Goal: Task Accomplishment & Management: Complete application form

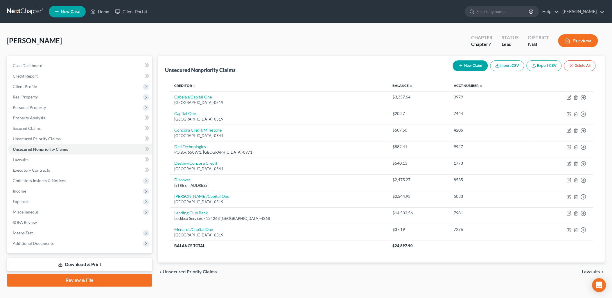
click at [460, 274] on div "chevron_left Unsecured Priority Claims Lawsuits chevron_right" at bounding box center [381, 272] width 447 height 19
click at [33, 192] on span "Income" at bounding box center [80, 191] width 144 height 10
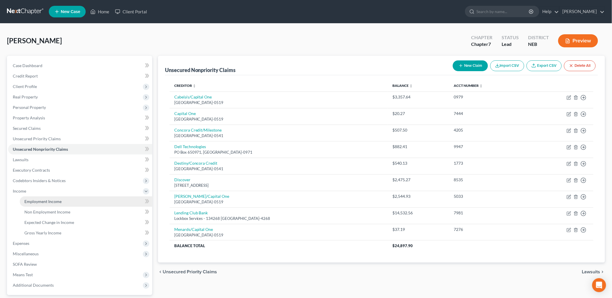
click at [48, 198] on link "Employment Income" at bounding box center [86, 201] width 132 height 10
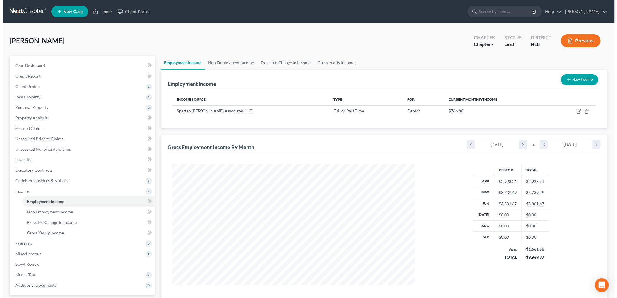
scroll to position [121, 254]
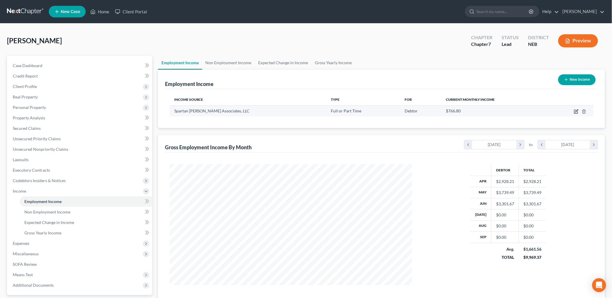
click at [575, 111] on icon "button" at bounding box center [576, 111] width 5 height 5
select select "0"
select select "23"
select select "0"
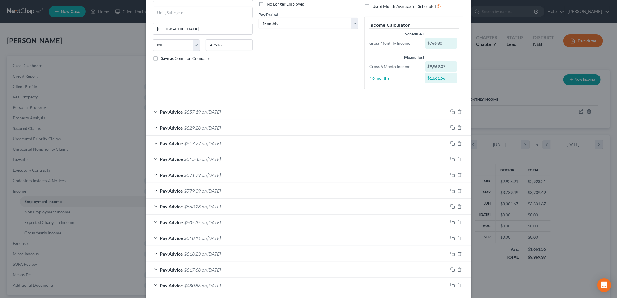
scroll to position [69, 0]
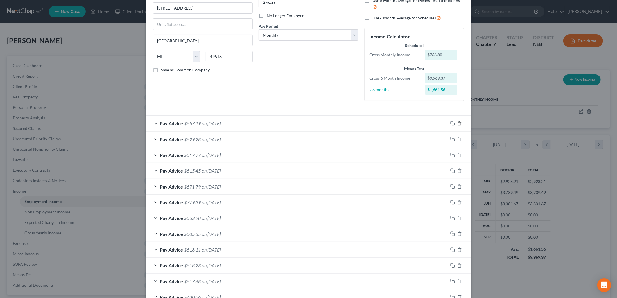
click at [458, 123] on icon "button" at bounding box center [459, 123] width 5 height 5
click at [457, 122] on icon "button" at bounding box center [459, 123] width 5 height 5
click at [399, 127] on div "Pay Advice $517.77 on [DATE]" at bounding box center [297, 123] width 302 height 15
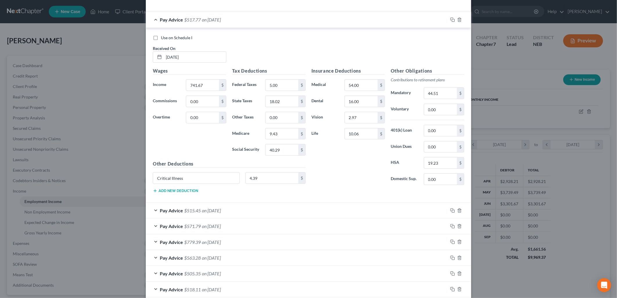
scroll to position [149, 0]
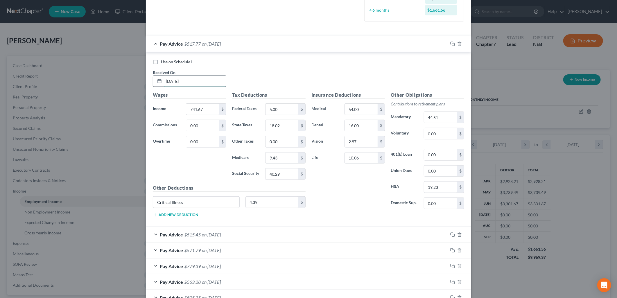
click at [171, 82] on input "[DATE]" at bounding box center [195, 81] width 62 height 11
type input "[DATE]"
click at [297, 75] on div "Use on Schedule I Received On * [DATE]" at bounding box center [308, 75] width 317 height 33
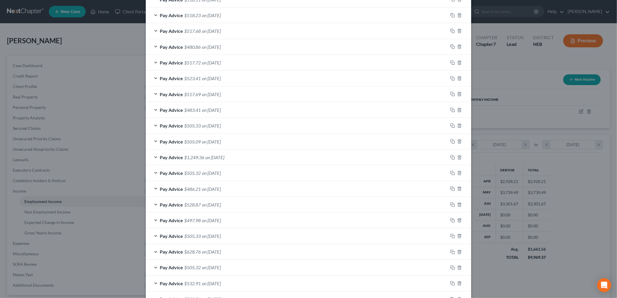
scroll to position [568, 0]
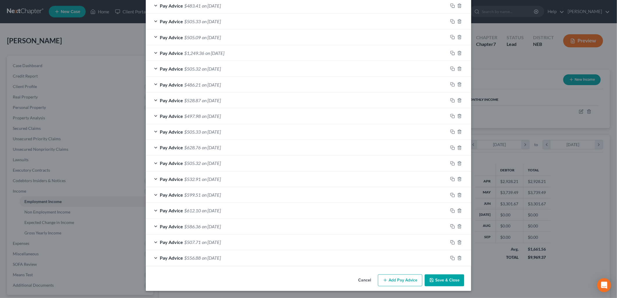
click at [404, 282] on button "Add Pay Advice" at bounding box center [400, 281] width 44 height 12
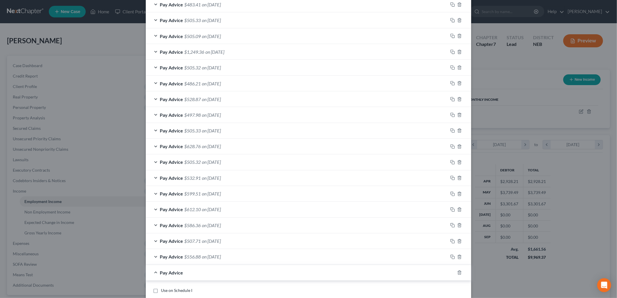
scroll to position [759, 0]
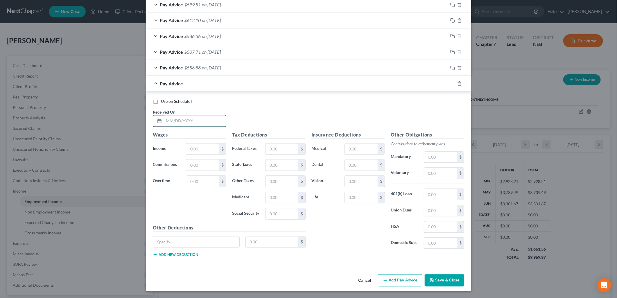
click at [183, 123] on input "text" at bounding box center [195, 120] width 62 height 11
type input "[DATE]"
click at [195, 148] on input "text" at bounding box center [202, 149] width 33 height 11
type input "743.15"
click at [278, 149] on input "text" at bounding box center [282, 149] width 33 height 11
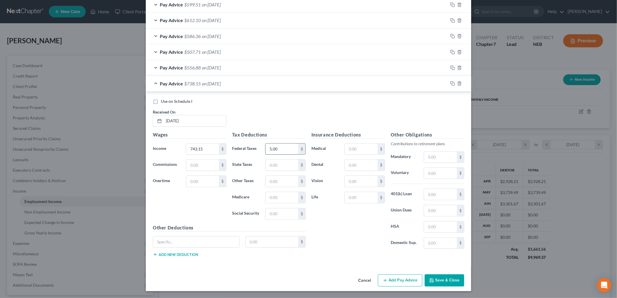
type input "5.00"
type input "18.09"
type input "9.44"
type input "40.39"
type input "54.00"
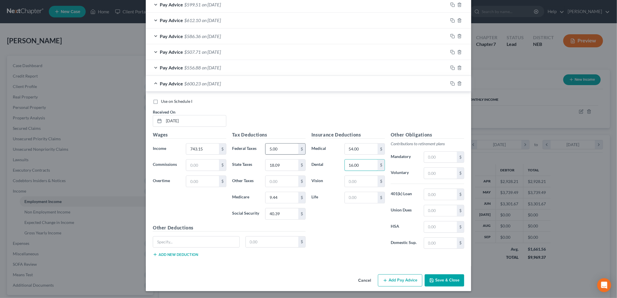
type input "16.00"
type input "2.97"
type input "44.59"
type input "19.23"
click at [355, 200] on input "text" at bounding box center [361, 197] width 33 height 11
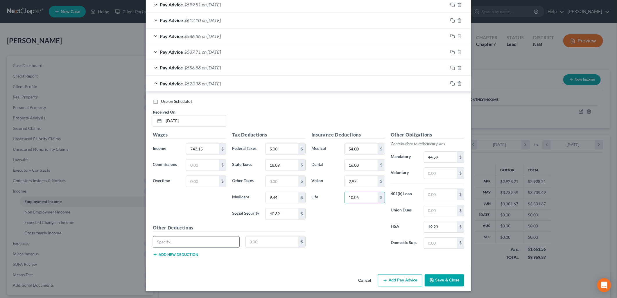
type input "10.06"
click at [180, 242] on input "text" at bounding box center [196, 241] width 86 height 11
type input "Critical Illness"
click at [253, 243] on input "text" at bounding box center [272, 241] width 53 height 11
type input "4.39"
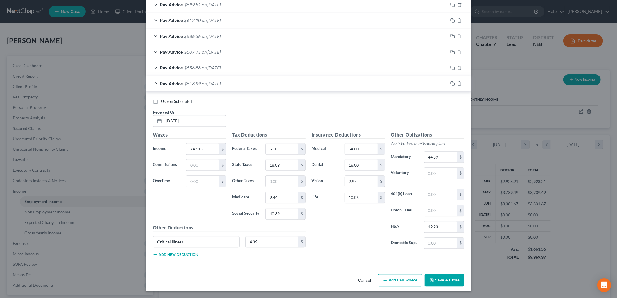
click at [333, 240] on div "Insurance Deductions Medical 54.00 $ Dental 16.00 $ Vision 2.97 $ Life 10.06 $" at bounding box center [348, 192] width 79 height 122
click at [393, 283] on button "Add Pay Advice" at bounding box center [400, 280] width 44 height 12
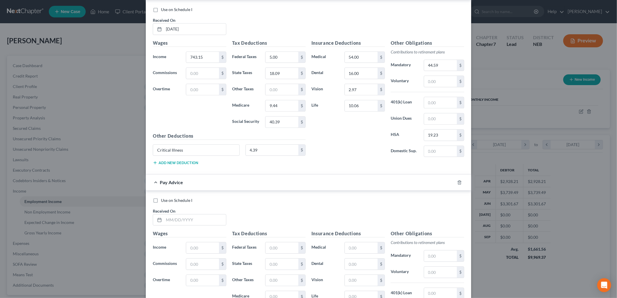
scroll to position [951, 0]
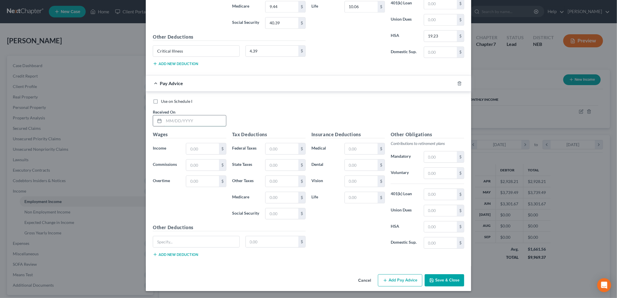
click at [202, 121] on input "text" at bounding box center [195, 120] width 62 height 11
type input "[DATE]"
type input "952.72"
type input "5.00"
type input "28.06"
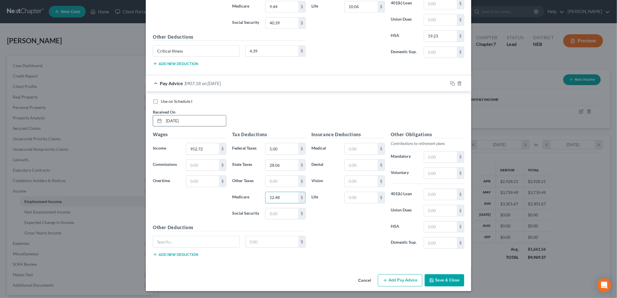
type input "12.48"
type input "53.38"
click at [209, 242] on input "text" at bounding box center [196, 241] width 86 height 11
type input "Critical Illness"
click at [267, 242] on input "text" at bounding box center [272, 241] width 53 height 11
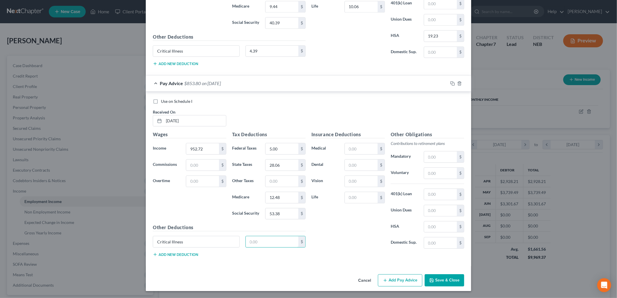
type input "4.39"
click at [352, 148] on input "text" at bounding box center [361, 148] width 33 height 11
type input "54.00"
type input "16.00"
type input "2.97"
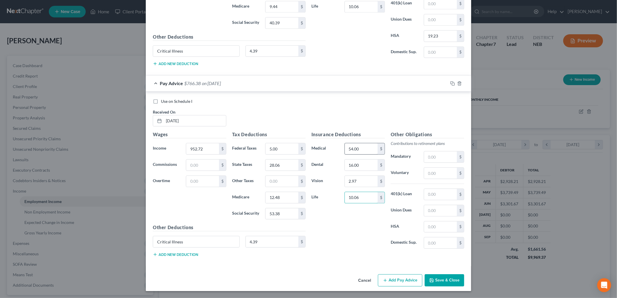
type input "10.06"
type input "57.17"
type input "19.23"
click at [393, 277] on button "Add Pay Advice" at bounding box center [400, 280] width 44 height 12
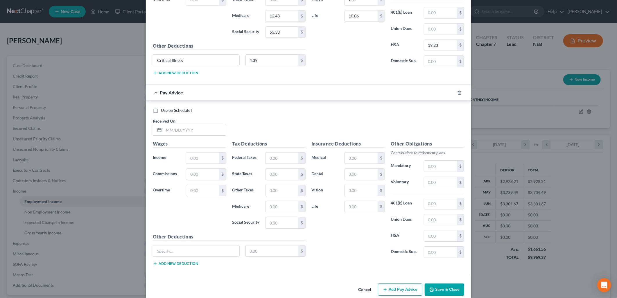
scroll to position [1142, 0]
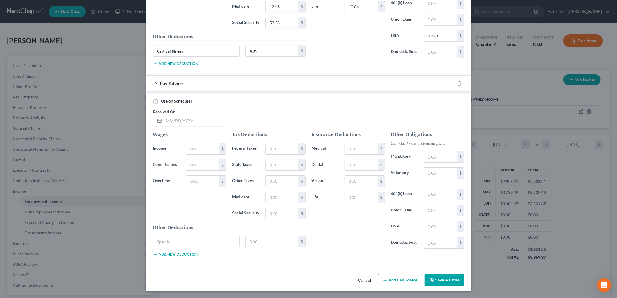
click at [178, 121] on input "text" at bounding box center [195, 120] width 62 height 11
type input "6"
type input "[DATE]"
type input "699.89"
type input "5.00"
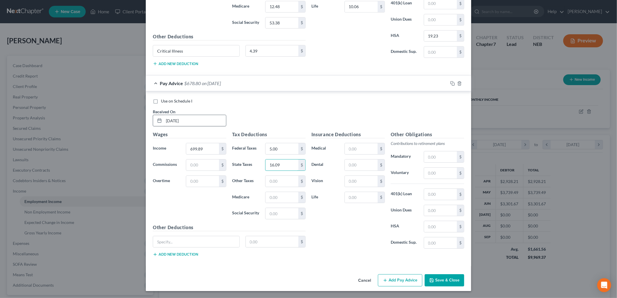
type input "16.09"
type input "8.82"
type input "37.70"
click at [196, 241] on input "text" at bounding box center [196, 241] width 86 height 11
type input "Critical Illness"
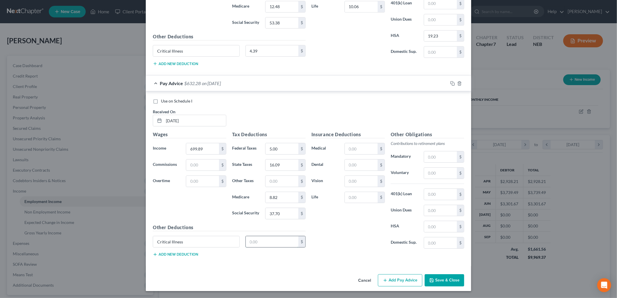
click at [266, 241] on input "text" at bounding box center [272, 241] width 53 height 11
type input "4.39"
click at [352, 148] on input "text" at bounding box center [361, 148] width 33 height 11
type input "54.00"
type input "16.00"
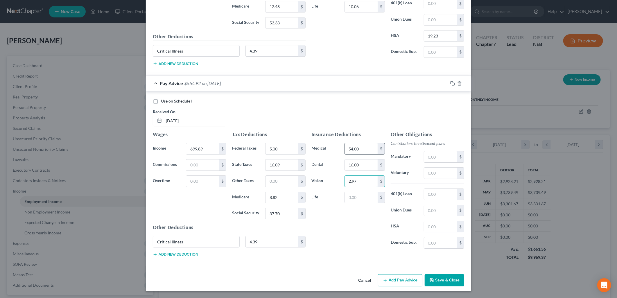
type input "2.97"
type input "10.06"
type input "42.00"
type input "19.23"
click at [341, 227] on div "Insurance Deductions Medical 54.00 $ Dental 16.00 $ Vision 2.97 $ Life 10.06 $" at bounding box center [348, 192] width 79 height 122
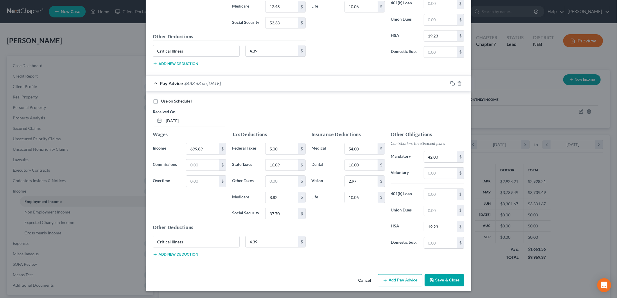
click at [415, 278] on button "Add Pay Advice" at bounding box center [400, 280] width 44 height 12
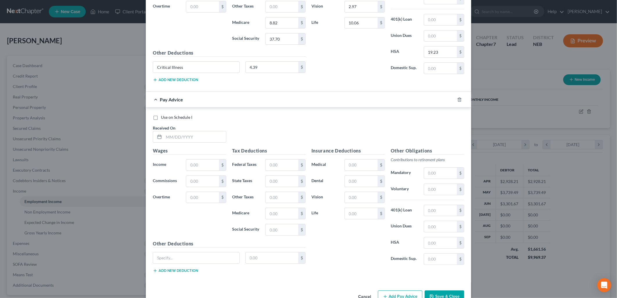
scroll to position [1333, 0]
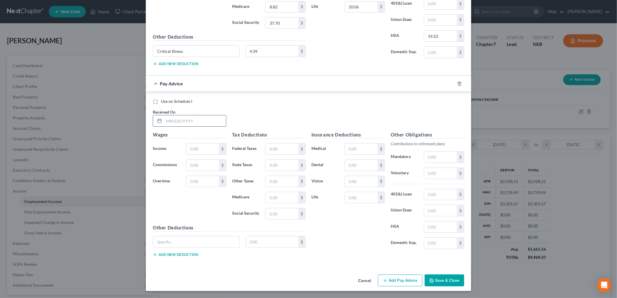
click at [184, 121] on input "text" at bounding box center [195, 120] width 62 height 11
type input "[DATE]"
type input "841.26"
click at [202, 242] on input "text" at bounding box center [196, 241] width 86 height 11
type input "Critical Illness"
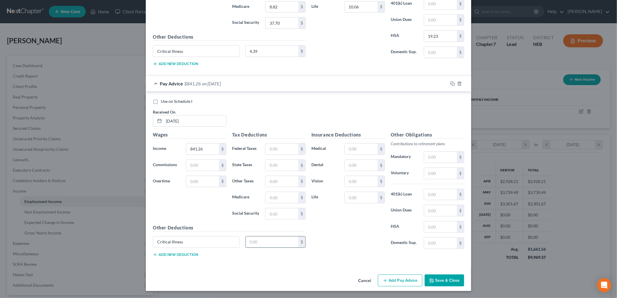
click at [252, 241] on input "text" at bounding box center [272, 241] width 53 height 11
type input "4.39"
click at [273, 150] on input "text" at bounding box center [282, 149] width 33 height 11
type input "5.00"
type input "22.72"
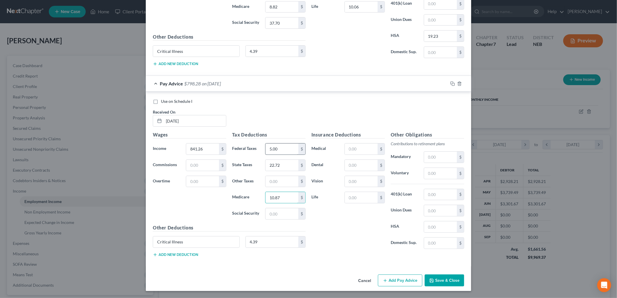
type input "10.87"
type input "46.47"
type input "54.00"
type input "16.00"
type input "2.97"
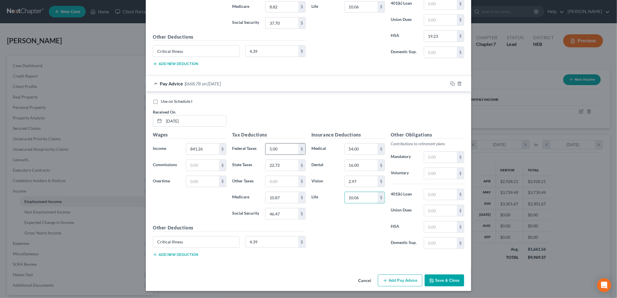
type input "10.06"
type input "50.48"
type input "19.23"
click at [401, 279] on button "Add Pay Advice" at bounding box center [400, 281] width 44 height 12
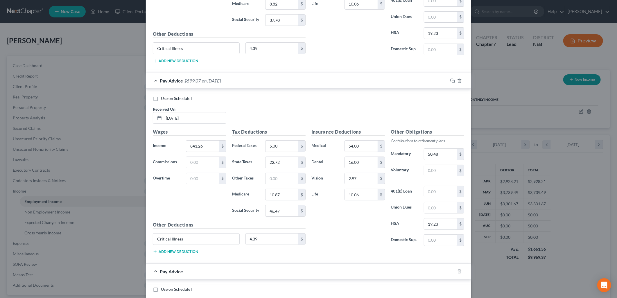
scroll to position [1524, 0]
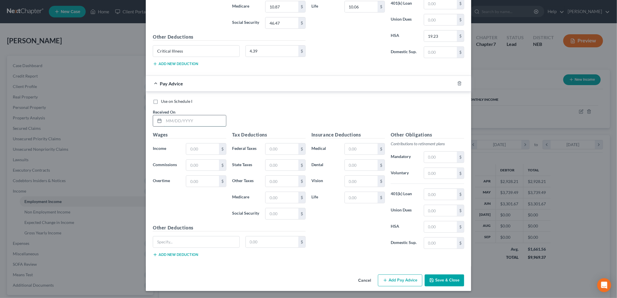
click at [177, 122] on input "text" at bounding box center [195, 120] width 62 height 11
type input "[DATE]"
type input "746.55"
click at [198, 243] on input "text" at bounding box center [196, 241] width 86 height 11
type input "Critical Illness"
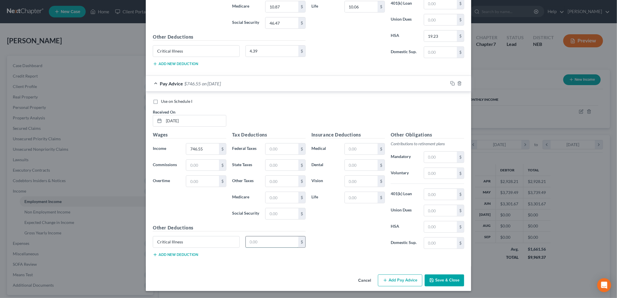
click at [259, 242] on input "text" at bounding box center [272, 241] width 53 height 11
type input "4.39"
click at [271, 146] on input "text" at bounding box center [282, 149] width 33 height 11
type input "5.00"
type input "18.24"
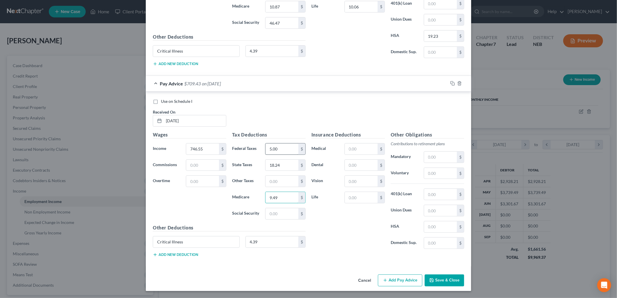
type input "9.49"
type input "40.59"
type input "54.00"
type input "16.00"
type input "2.97"
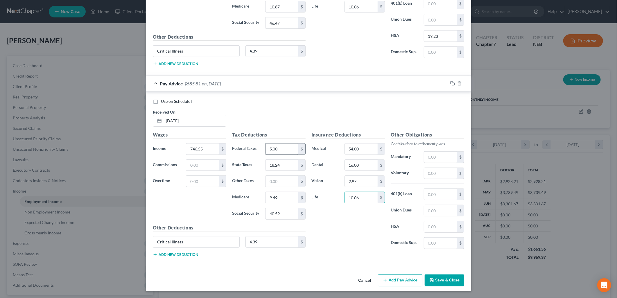
type input "10.06"
type input "44.80"
type input "19.23"
click at [391, 280] on button "Add Pay Advice" at bounding box center [400, 281] width 44 height 12
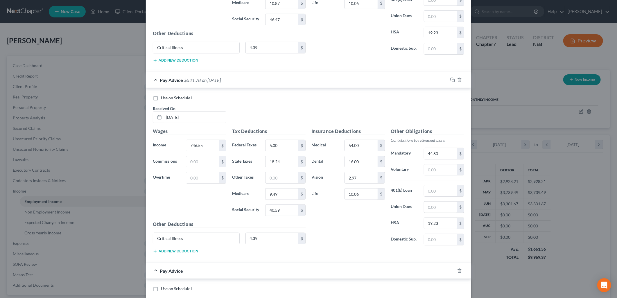
scroll to position [1716, 0]
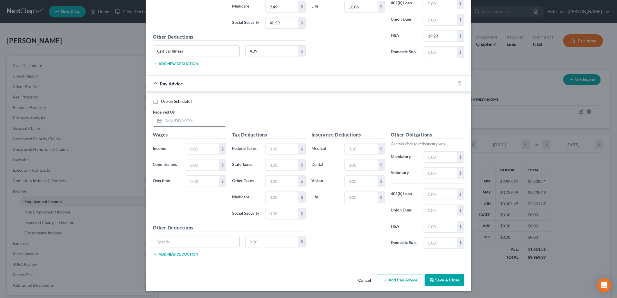
click at [176, 121] on input "text" at bounding box center [195, 120] width 62 height 11
type input "7"
type input "[DATE]"
click at [197, 150] on input "text" at bounding box center [202, 149] width 33 height 11
type input "741.67"
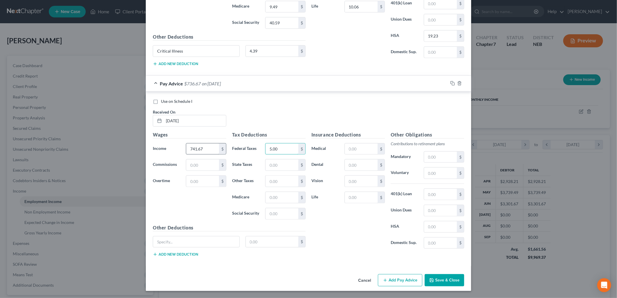
type input "5.00"
type input "18.02"
type input "9.43"
type input "40.29"
click at [188, 242] on input "text" at bounding box center [196, 241] width 86 height 11
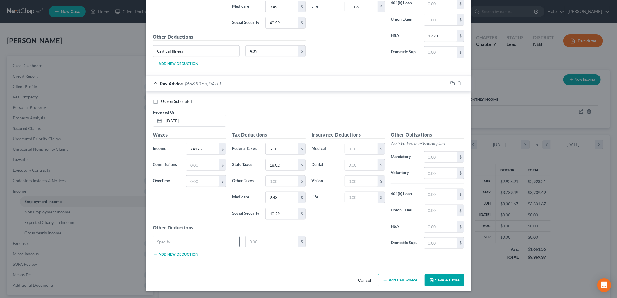
type input "Critical Illness"
click at [271, 245] on input "text" at bounding box center [272, 241] width 53 height 11
type input "4.39"
click at [347, 149] on input "text" at bounding box center [361, 149] width 33 height 11
type input "54.00"
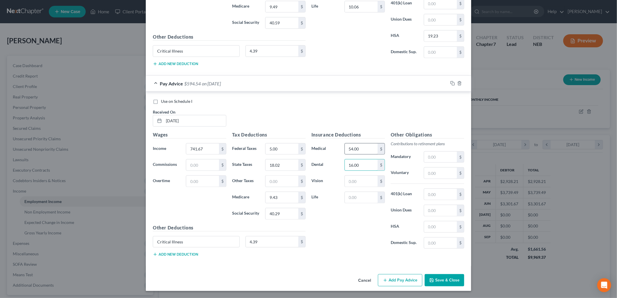
type input "16.00"
type input "2.97"
type input "10.06"
type input "44.51"
type input "19.23"
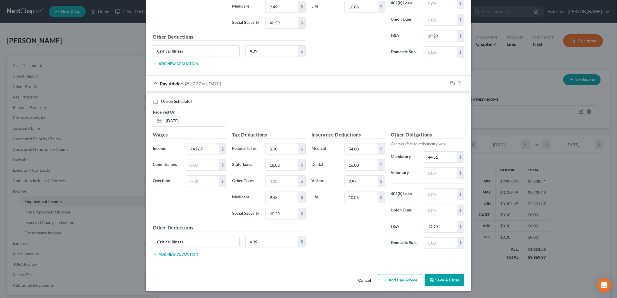
click at [352, 238] on div "Insurance Deductions Medical 54.00 $ Dental 16.00 $ Vision 2.97 $ Life 10.06 $" at bounding box center [348, 192] width 79 height 122
click at [396, 281] on button "Add Pay Advice" at bounding box center [400, 280] width 44 height 12
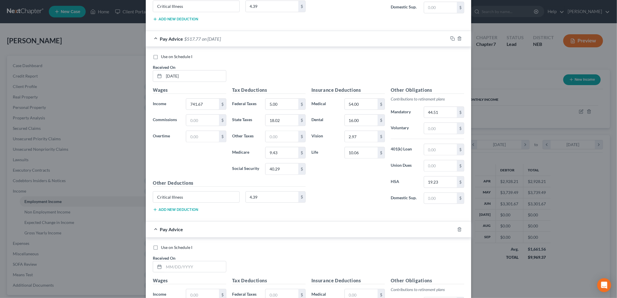
scroll to position [1907, 0]
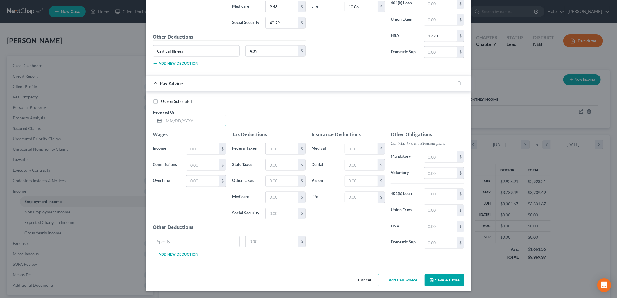
click at [194, 125] on input "text" at bounding box center [195, 120] width 62 height 11
type input "7"
type input "[DATE]"
type input "721.21"
drag, startPoint x: 225, startPoint y: 241, endPoint x: 225, endPoint y: 244, distance: 3.5
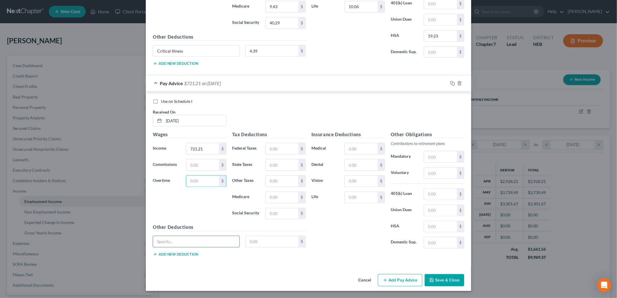
click at [225, 241] on input "text" at bounding box center [196, 241] width 86 height 11
type input "Critical Illness"
click at [260, 241] on input "text" at bounding box center [272, 241] width 53 height 11
type input "4.39"
click at [274, 150] on input "text" at bounding box center [282, 148] width 33 height 11
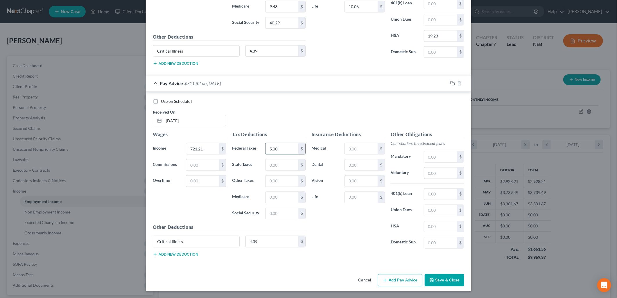
type input "5.00"
type input "17.08"
type input "9.12"
type input "39.03"
type input "54.00"
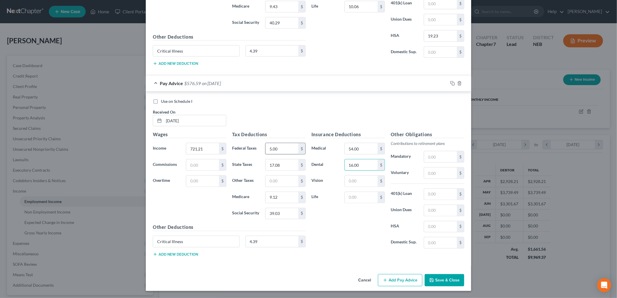
type input "16.00"
type input "2.97"
type input "10.06"
type input "43.28"
type input "19.23"
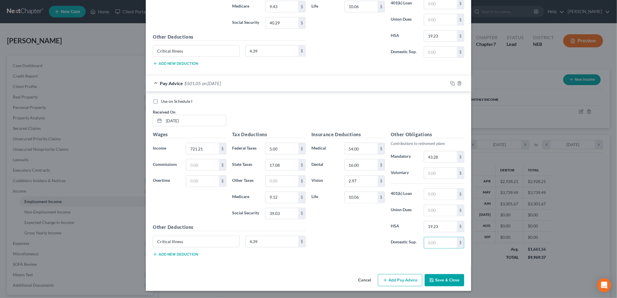
click at [394, 285] on button "Add Pay Advice" at bounding box center [400, 280] width 44 height 12
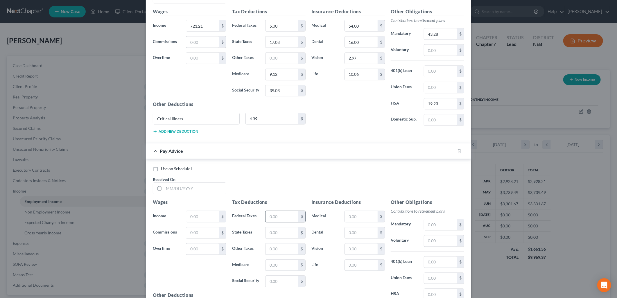
scroll to position [2099, 0]
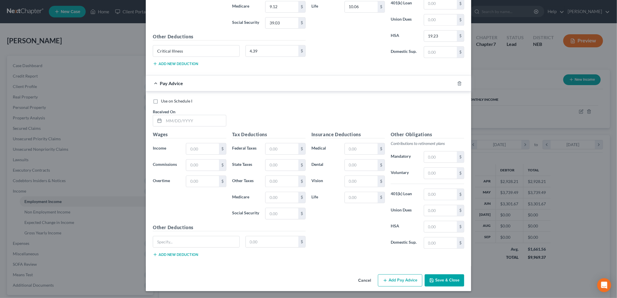
click at [181, 111] on div "Received On *" at bounding box center [189, 118] width 79 height 18
click at [179, 119] on input "text" at bounding box center [195, 120] width 62 height 11
type input "[DATE]"
click at [193, 146] on input "text" at bounding box center [202, 148] width 33 height 11
click at [216, 239] on input "text" at bounding box center [196, 241] width 86 height 11
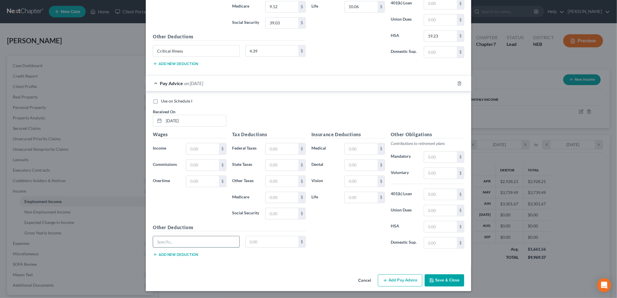
type input "Critical Illness"
click at [256, 242] on input "text" at bounding box center [272, 241] width 53 height 11
type input "4.39"
click at [199, 153] on input "text" at bounding box center [202, 148] width 33 height 11
type input "758.31"
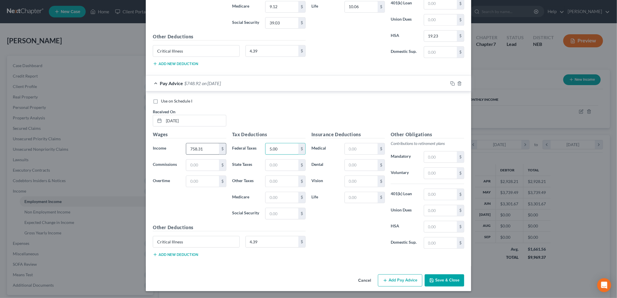
type input "5.00"
type input "18.79"
type input "9.67"
type input "41.32"
type input "54.00"
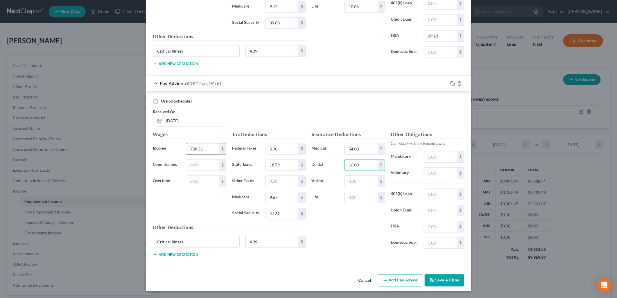
type input "16.00"
type input "2.97"
type input "10.06"
type input "45.50"
type input "19.23"
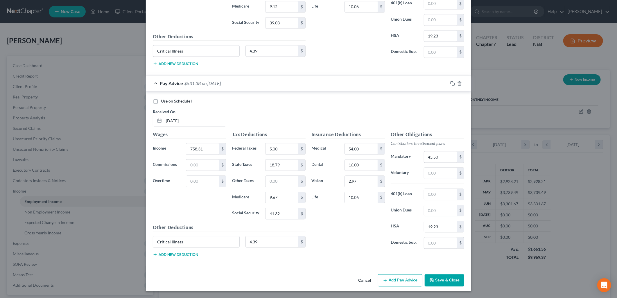
click at [390, 278] on button "Add Pay Advice" at bounding box center [400, 280] width 44 height 12
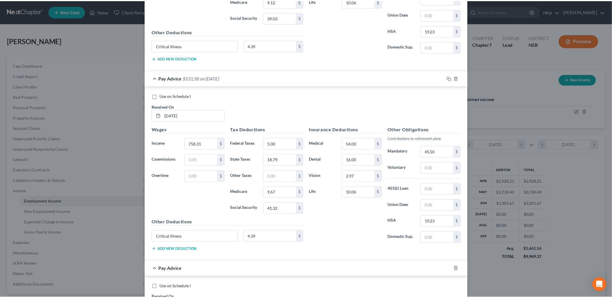
scroll to position [2290, 0]
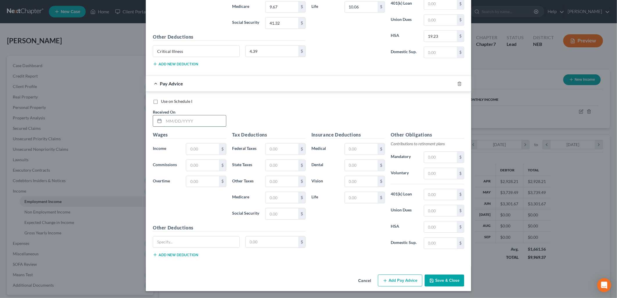
click at [196, 121] on input "text" at bounding box center [195, 120] width 62 height 11
type input "[DATE]"
click at [186, 147] on input "text" at bounding box center [202, 149] width 33 height 11
click at [210, 241] on input "text" at bounding box center [196, 241] width 86 height 11
type input "Critical Illness"
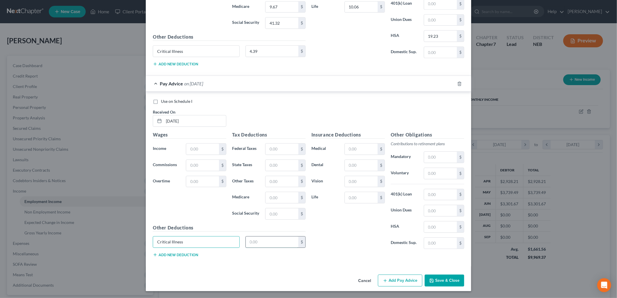
click at [288, 239] on input "text" at bounding box center [272, 241] width 53 height 11
type input "4.39"
click at [195, 146] on input "text" at bounding box center [202, 149] width 33 height 11
type input "797.70"
type input "5.00"
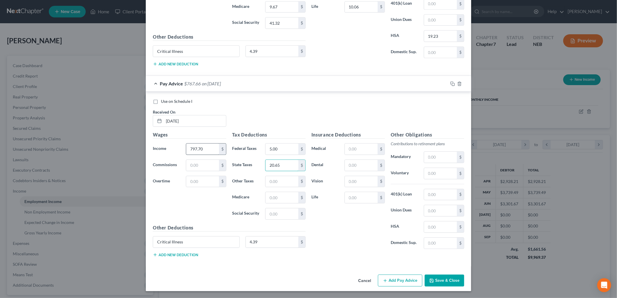
type input "20.65"
type input "10.23"
type input "43.77"
type input "54.00"
type input "16.00"
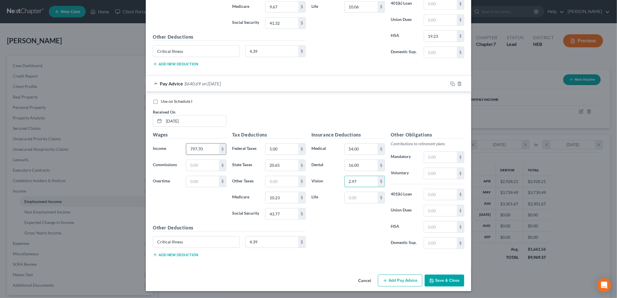
type input "2.97"
type input "10.06"
type input "47.87"
type input "19.23"
click at [449, 281] on button "Save & Close" at bounding box center [445, 281] width 40 height 12
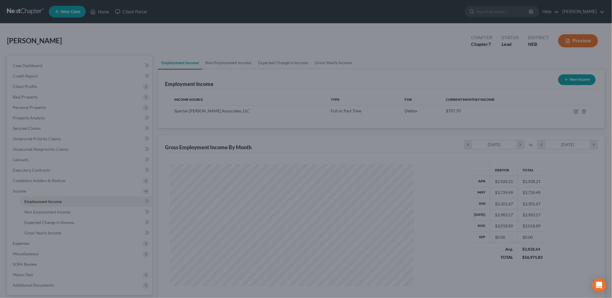
scroll to position [290419, 290286]
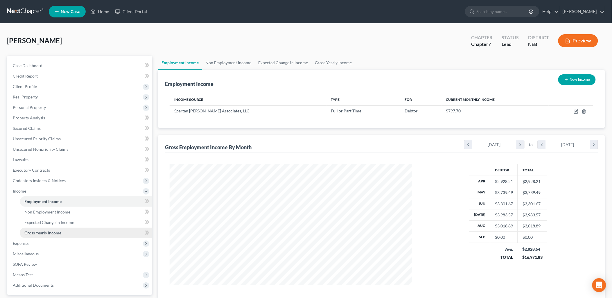
click at [52, 233] on span "Gross Yearly Income" at bounding box center [42, 232] width 37 height 5
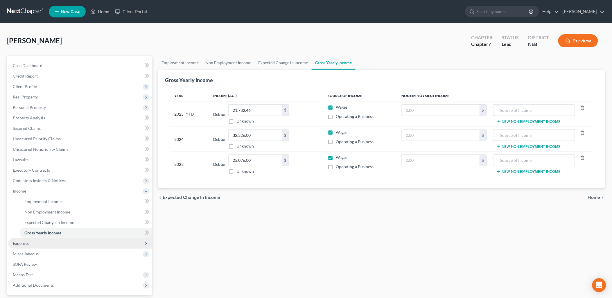
click at [34, 244] on span "Expenses" at bounding box center [80, 243] width 144 height 10
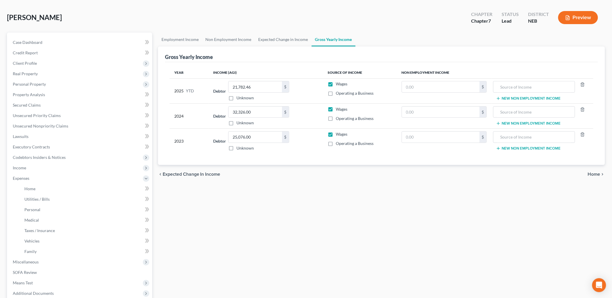
scroll to position [19, 0]
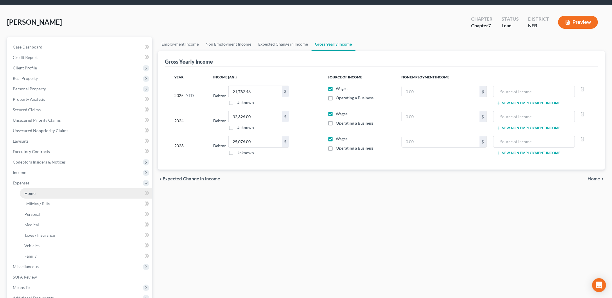
click at [31, 193] on span "Home" at bounding box center [29, 193] width 11 height 5
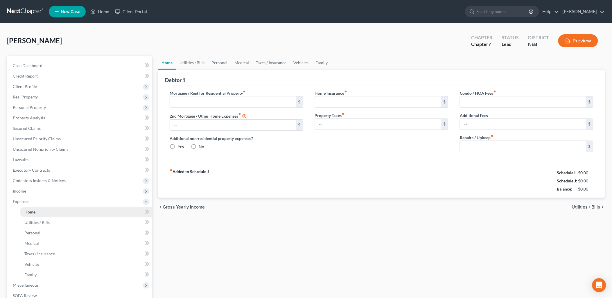
type input "807.77"
type input "0.00"
radio input "true"
type input "0.00"
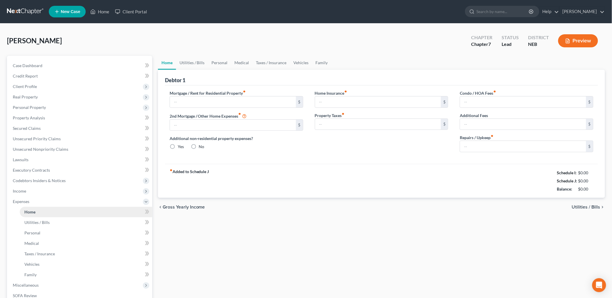
type input "0.00"
click at [587, 208] on span "Utilities / Bills" at bounding box center [586, 207] width 28 height 5
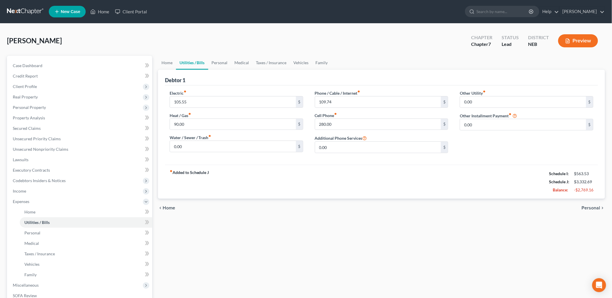
click at [586, 208] on span "Personal" at bounding box center [591, 208] width 19 height 5
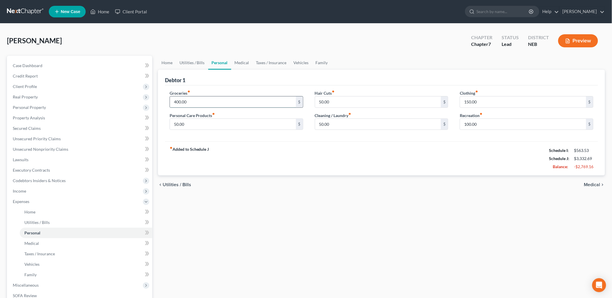
click at [175, 101] on input "400.00" at bounding box center [233, 101] width 126 height 11
click at [176, 100] on input "400.00" at bounding box center [233, 101] width 126 height 11
type input "500.00"
click at [262, 144] on div "fiber_manual_record Added to Schedule J Schedule I: $563.53 Schedule J: $3,432.…" at bounding box center [381, 158] width 433 height 34
click at [318, 101] on input "50.00" at bounding box center [378, 101] width 126 height 11
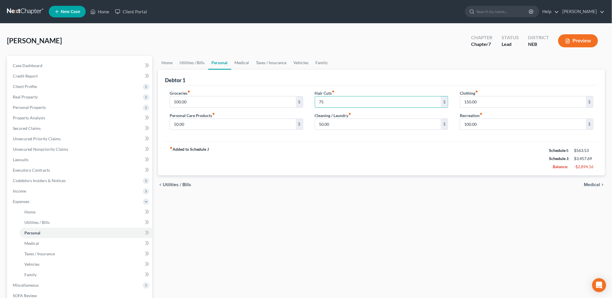
type input "75.00"
click at [311, 141] on div "fiber_manual_record Added to Schedule J Schedule I: $563.53 Schedule J: $3,457.…" at bounding box center [381, 158] width 433 height 34
click at [456, 161] on div "fiber_manual_record Added to Schedule J Schedule I: $563.53 Schedule J: $3,457.…" at bounding box center [381, 158] width 433 height 34
click at [590, 184] on span "Medical" at bounding box center [592, 184] width 16 height 5
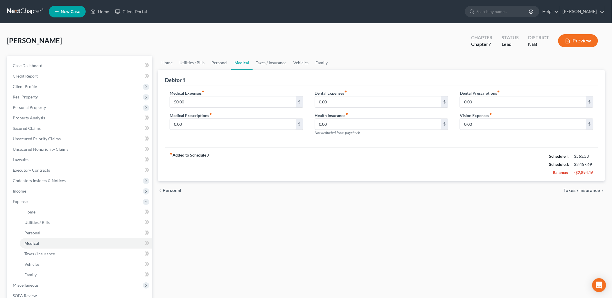
click at [581, 188] on span "Taxes / Insurance" at bounding box center [582, 190] width 37 height 5
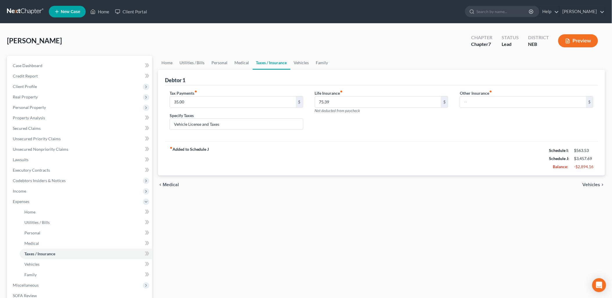
click at [599, 184] on span "Vehicles" at bounding box center [592, 184] width 18 height 5
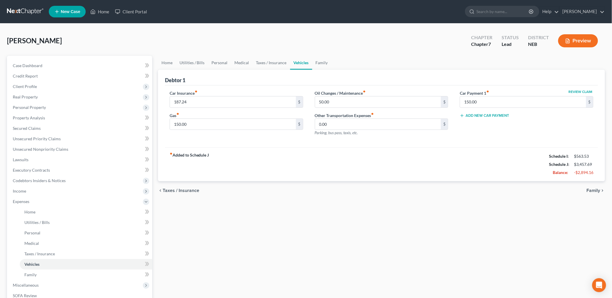
click at [593, 191] on span "Family" at bounding box center [594, 190] width 14 height 5
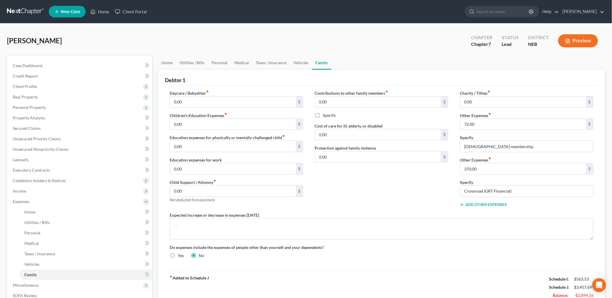
click at [397, 194] on div "Contributions to other family members fiber_manual_record 0.00 $ Specify Cost o…" at bounding box center [381, 151] width 145 height 122
click at [364, 200] on div "Contributions to other family members fiber_manual_record 0.00 $ Specify Cost o…" at bounding box center [381, 151] width 145 height 122
click at [441, 209] on div "Contributions to other family members fiber_manual_record 0.00 $ Specify Cost o…" at bounding box center [381, 151] width 145 height 122
click at [108, 13] on link "Home" at bounding box center [99, 11] width 25 height 10
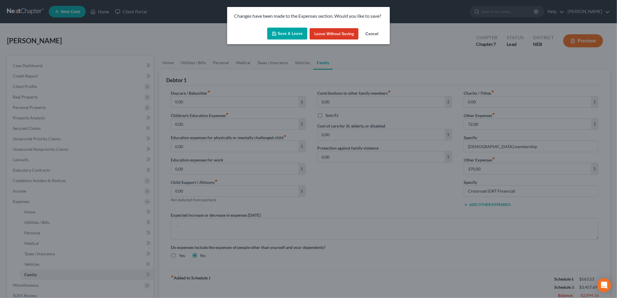
click at [290, 30] on button "Save & Leave" at bounding box center [287, 34] width 40 height 12
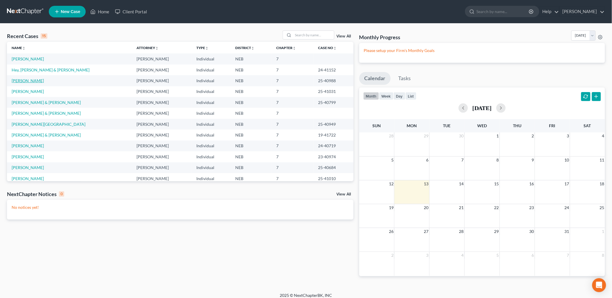
click at [22, 78] on link "[PERSON_NAME]" at bounding box center [28, 80] width 32 height 5
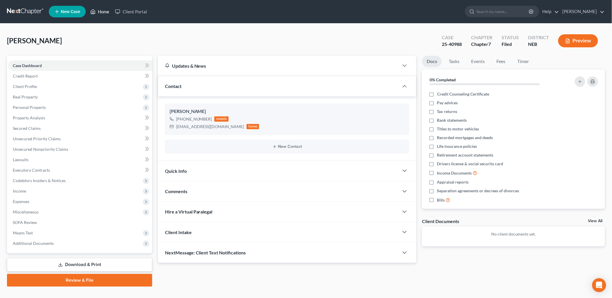
click at [105, 12] on link "Home" at bounding box center [99, 11] width 25 height 10
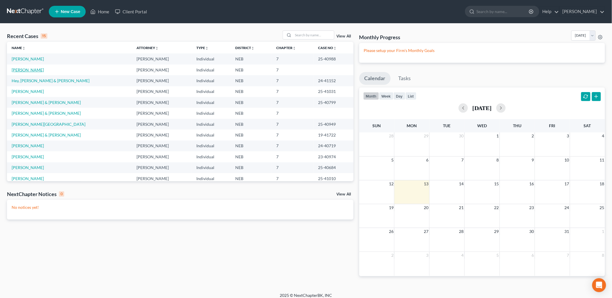
click at [27, 70] on link "[PERSON_NAME]" at bounding box center [28, 69] width 32 height 5
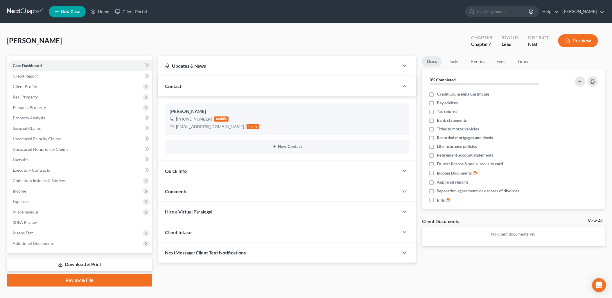
click at [284, 101] on div "[PERSON_NAME] [PHONE_NUMBER] mobile [EMAIL_ADDRESS][DOMAIN_NAME] home New Conta…" at bounding box center [287, 128] width 259 height 64
click at [154, 142] on div "Case Dashboard Payments Invoices Payments Payments Credit Report Client Profile" at bounding box center [79, 171] width 151 height 231
click at [169, 49] on div "[PERSON_NAME] Upgraded Chapter Chapter 7 Status Lead District NEB Preview" at bounding box center [306, 43] width 598 height 25
click at [137, 46] on div "[PERSON_NAME] Upgraded Chapter Chapter 7 Status Lead District NEB Preview" at bounding box center [306, 43] width 598 height 25
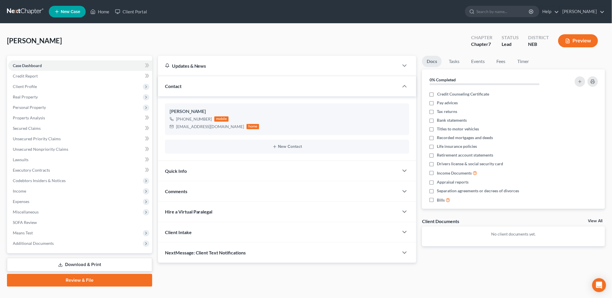
click at [156, 172] on div "Updates & News × [US_STATE] District Notes: Take a look at NextChapter's Distri…" at bounding box center [287, 159] width 264 height 207
click at [169, 46] on div "[PERSON_NAME] Upgraded Chapter Chapter 7 Status Lead District NEB Preview" at bounding box center [306, 43] width 598 height 25
click at [127, 46] on div "[PERSON_NAME] Upgraded Chapter Chapter 7 Status Lead District NEB Preview" at bounding box center [306, 43] width 598 height 25
click at [156, 169] on div "Updates & News × [US_STATE] District Notes: Take a look at NextChapter's Distri…" at bounding box center [287, 159] width 264 height 207
click at [24, 189] on span "Income" at bounding box center [19, 191] width 13 height 5
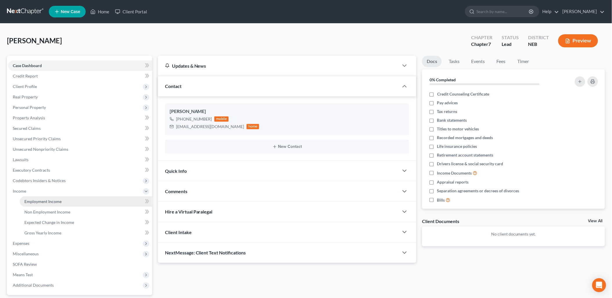
click at [33, 199] on span "Employment Income" at bounding box center [42, 201] width 37 height 5
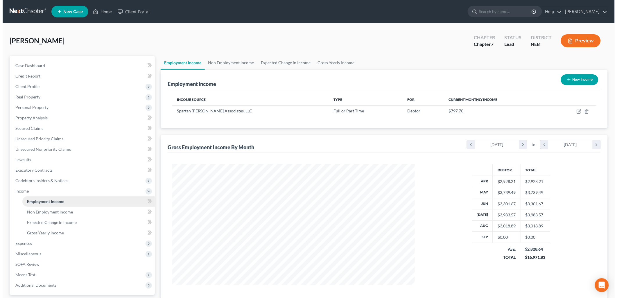
scroll to position [121, 254]
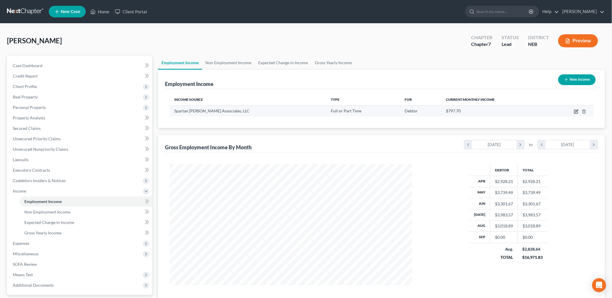
click at [576, 109] on icon "button" at bounding box center [576, 111] width 5 height 5
select select "0"
select select "23"
select select "0"
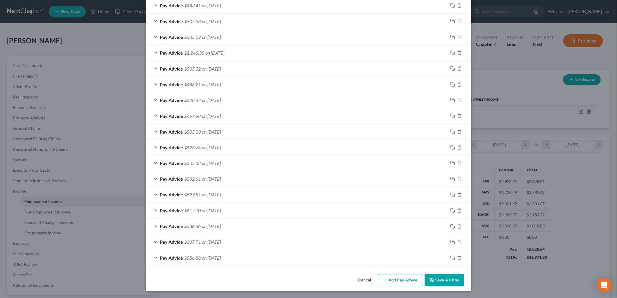
scroll to position [535, 0]
click at [398, 283] on button "Add Pay Advice" at bounding box center [400, 280] width 44 height 12
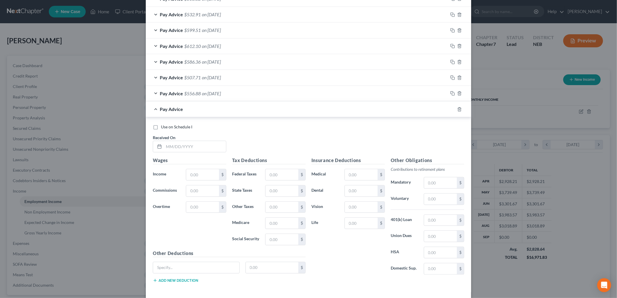
scroll to position [726, 0]
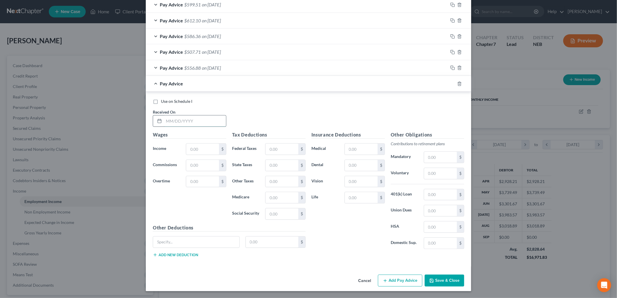
click at [173, 123] on input "text" at bounding box center [195, 120] width 62 height 11
type input "[DATE]"
click at [196, 149] on input "text" at bounding box center [202, 149] width 33 height 11
drag, startPoint x: 218, startPoint y: 239, endPoint x: 218, endPoint y: 244, distance: 4.9
click at [218, 239] on input "text" at bounding box center [196, 241] width 86 height 11
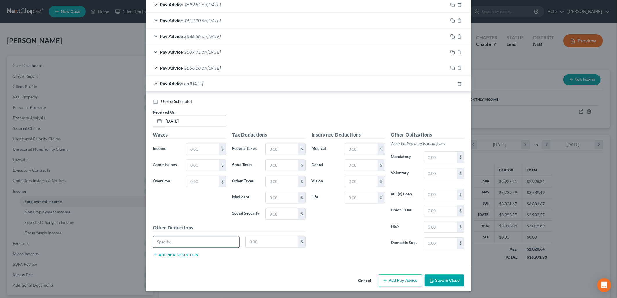
type input "Critical Illness"
drag, startPoint x: 266, startPoint y: 240, endPoint x: 266, endPoint y: 245, distance: 4.6
click at [266, 240] on input "text" at bounding box center [272, 241] width 53 height 11
type input "4.39"
click at [198, 149] on input "text" at bounding box center [202, 149] width 33 height 11
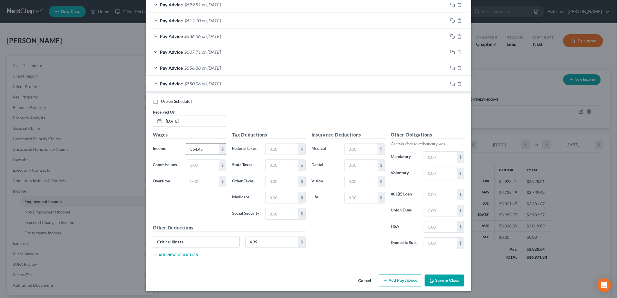
type input "854.45"
type input "5.00"
type input "18.02"
type input "9.43"
type input "40.29"
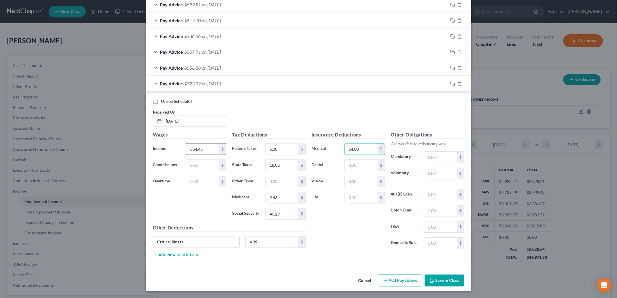
type input "54.00"
type input "16.00"
type input "2.97"
type input "10.06"
type input "44.51"
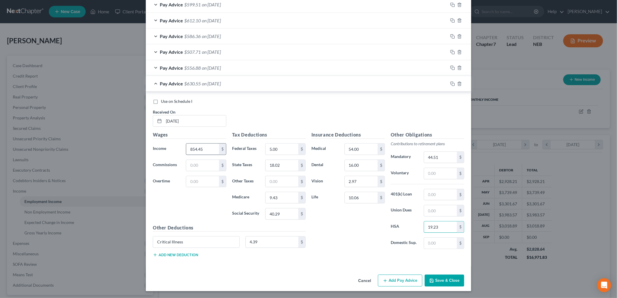
type input "19.23"
click at [388, 280] on button "Add Pay Advice" at bounding box center [400, 281] width 44 height 12
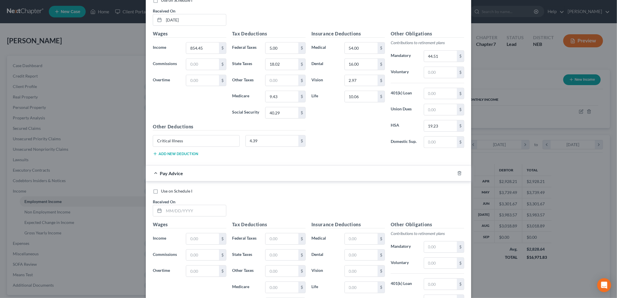
scroll to position [917, 0]
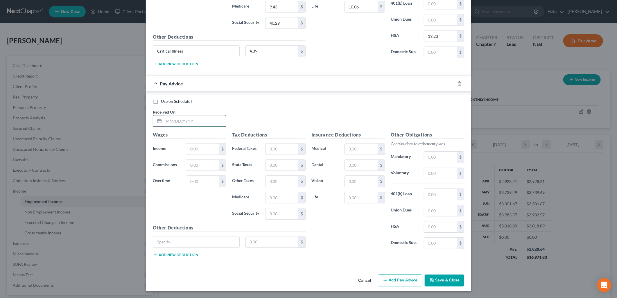
click at [178, 120] on input "text" at bounding box center [195, 120] width 62 height 11
type input "9"
type input "[DATE]"
type input "936.74"
click at [194, 244] on input "text" at bounding box center [196, 241] width 86 height 11
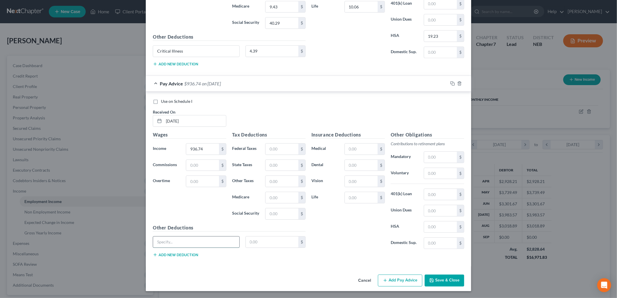
type input "Critical Illness"
click at [268, 244] on input "text" at bounding box center [272, 241] width 53 height 11
type input "4.39"
click at [274, 149] on input "text" at bounding box center [282, 149] width 33 height 11
type input "5.00"
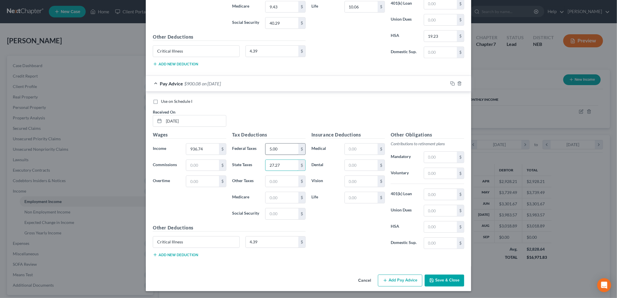
type input "27.27"
type input "12.25"
type input "52.39"
type input "54.00"
type input "16.00"
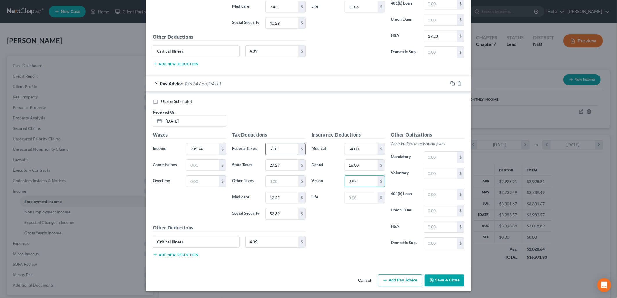
type input "2.97"
type input "10.06"
type input "58.21"
type input "19.23"
click at [428, 158] on input "58.21" at bounding box center [440, 157] width 33 height 11
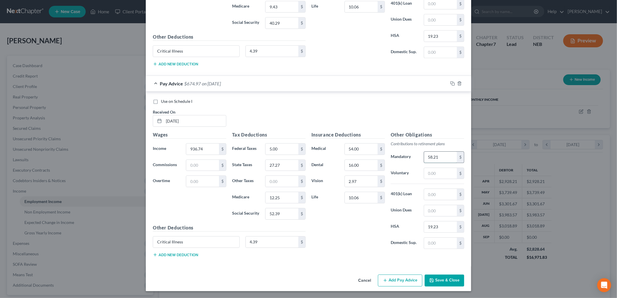
click at [429, 158] on input "58.21" at bounding box center [440, 157] width 33 height 11
type input "56.21"
click at [411, 280] on button "Add Pay Advice" at bounding box center [400, 281] width 44 height 12
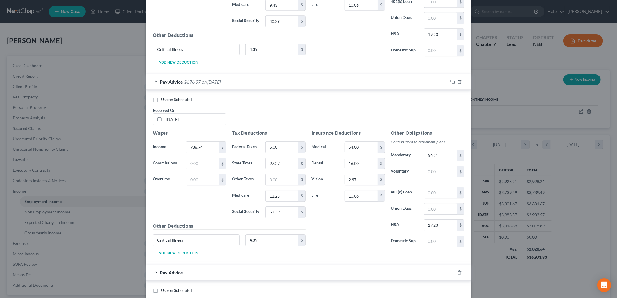
scroll to position [1109, 0]
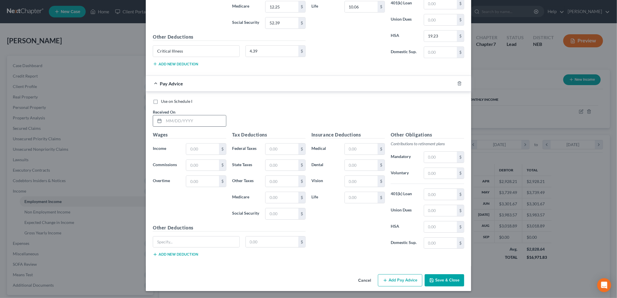
click at [184, 121] on input "text" at bounding box center [195, 120] width 62 height 11
type input "[DATE]"
click at [195, 148] on input "text" at bounding box center [202, 149] width 33 height 11
type input "854.39"
click at [216, 246] on input "text" at bounding box center [196, 241] width 86 height 11
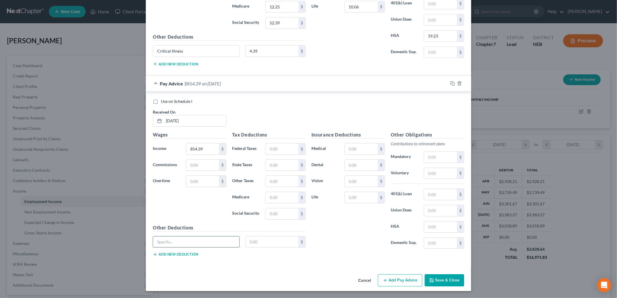
type input "Critical Illness"
click at [263, 243] on input "text" at bounding box center [272, 241] width 53 height 11
type input "4.39"
click at [279, 144] on input "text" at bounding box center [282, 149] width 33 height 11
type input "5.00"
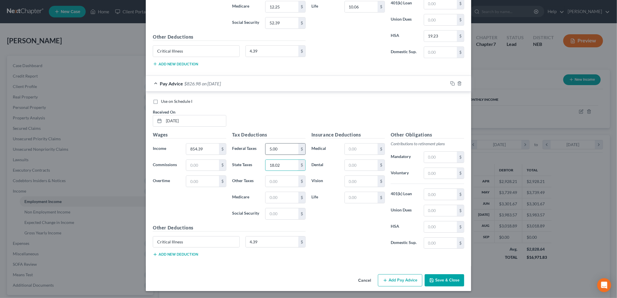
type input "18.02"
type input "9"
type input "8.42"
type input "40.29"
type input "54.00"
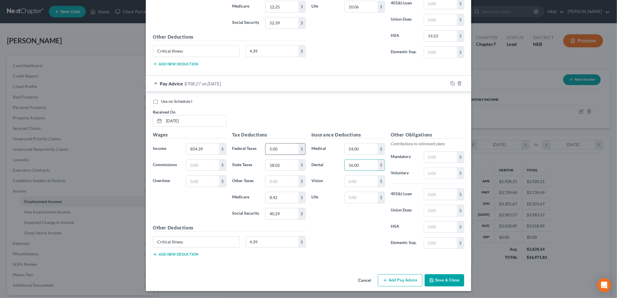
type input "16.00"
type input "2.97"
type input "10.06"
type input "44.50"
click at [266, 198] on input "8.42" at bounding box center [282, 197] width 33 height 11
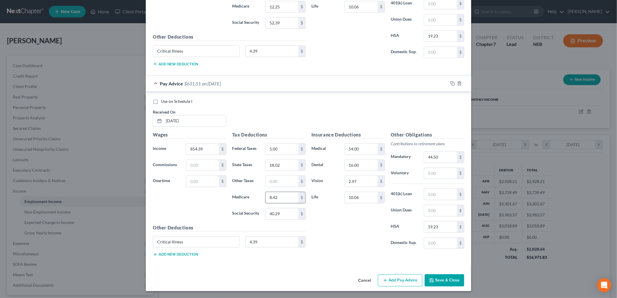
click at [266, 196] on input "8.42" at bounding box center [282, 197] width 33 height 11
click at [402, 280] on button "Add Pay Advice" at bounding box center [400, 280] width 44 height 12
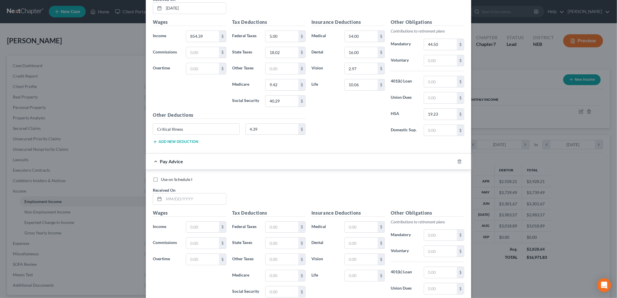
scroll to position [1300, 0]
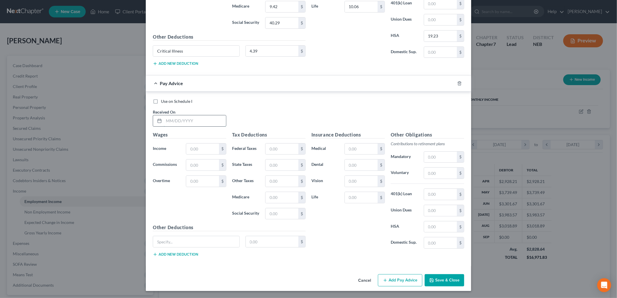
click at [189, 122] on input "text" at bounding box center [195, 120] width 62 height 11
click at [195, 247] on input "text" at bounding box center [196, 241] width 86 height 11
click at [267, 238] on input "text" at bounding box center [272, 241] width 53 height 11
click at [190, 148] on input "text" at bounding box center [202, 149] width 33 height 11
click at [269, 162] on input "19.24" at bounding box center [282, 165] width 33 height 11
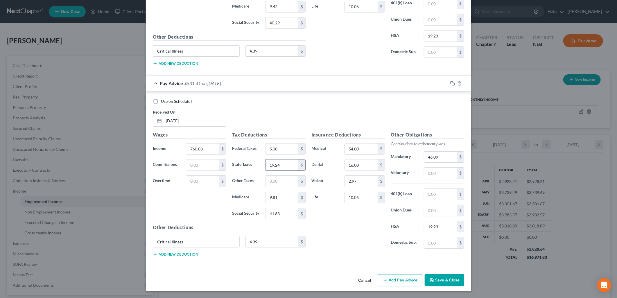
click at [271, 164] on input "19.24" at bounding box center [282, 165] width 33 height 11
click at [251, 203] on label "Medicare" at bounding box center [245, 198] width 33 height 12
click at [270, 164] on input "19.24" at bounding box center [282, 165] width 33 height 11
click at [267, 198] on input "9.81" at bounding box center [282, 197] width 33 height 11
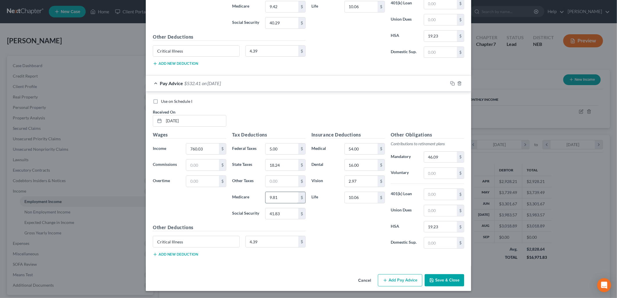
click at [267, 198] on input "9.81" at bounding box center [282, 197] width 33 height 11
click at [353, 239] on div "Insurance Deductions Medical 54.00 $ Dental 16.00 $ Vision 2.97 $ Life 10.06 $" at bounding box center [348, 192] width 79 height 122
click at [272, 198] on input "8.81" at bounding box center [282, 197] width 33 height 11
click at [277, 195] on input "8.81" at bounding box center [282, 197] width 33 height 11
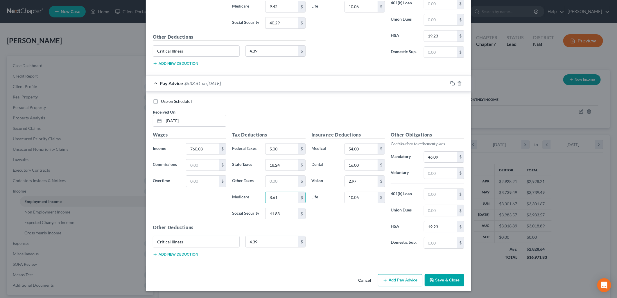
click at [317, 224] on div "Insurance Deductions Medical 54.00 $ Dental 16.00 $ Vision 2.97 $ Life 10.06 $" at bounding box center [348, 192] width 79 height 122
click at [270, 163] on input "18.24" at bounding box center [282, 165] width 33 height 11
click at [269, 163] on input "18.24" at bounding box center [282, 165] width 33 height 11
click at [269, 164] on input "18.24" at bounding box center [282, 165] width 33 height 11
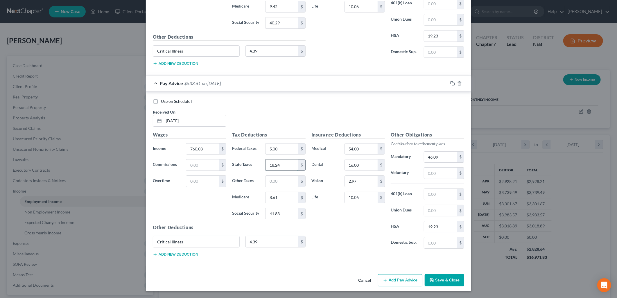
click at [269, 164] on input "18.24" at bounding box center [282, 165] width 33 height 11
click at [273, 164] on input "18.24" at bounding box center [282, 165] width 33 height 11
click at [270, 165] on input "18.24" at bounding box center [282, 165] width 33 height 11
click at [267, 198] on input "8.61" at bounding box center [282, 197] width 33 height 11
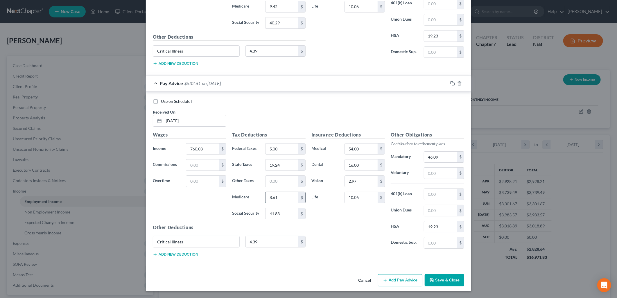
click at [267, 196] on input "8.61" at bounding box center [282, 197] width 33 height 11
click at [293, 200] on input "9.61" at bounding box center [282, 197] width 33 height 11
click at [335, 231] on div "Insurance Deductions Medical 54.00 $ Dental 16.00 $ Vision 2.97 $ Life 10.06 $" at bounding box center [348, 192] width 79 height 122
click at [271, 197] on input "9.61" at bounding box center [282, 197] width 33 height 11
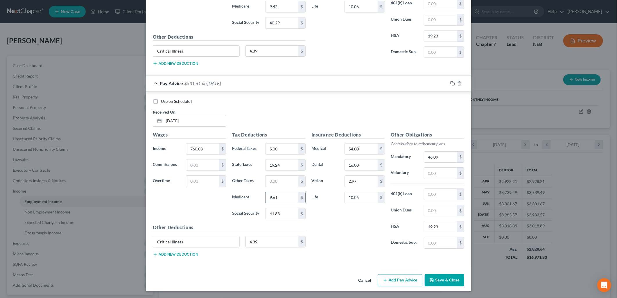
click at [273, 196] on input "9.61" at bounding box center [282, 197] width 33 height 11
click at [192, 146] on input "760.03" at bounding box center [202, 149] width 33 height 11
click at [194, 150] on input "760.03" at bounding box center [202, 149] width 33 height 11
click at [251, 110] on div "Use on Schedule I Received On * [DATE]" at bounding box center [308, 114] width 317 height 33
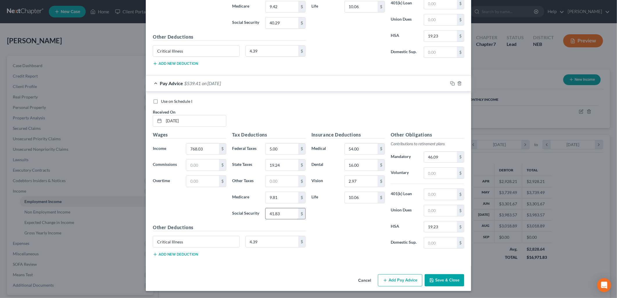
click at [275, 214] on input "41.83" at bounding box center [282, 213] width 33 height 11
click at [289, 214] on input "41.83" at bounding box center [282, 213] width 33 height 11
click at [275, 213] on input "41.83" at bounding box center [282, 213] width 33 height 11
click at [268, 196] on input "9.81" at bounding box center [282, 197] width 33 height 11
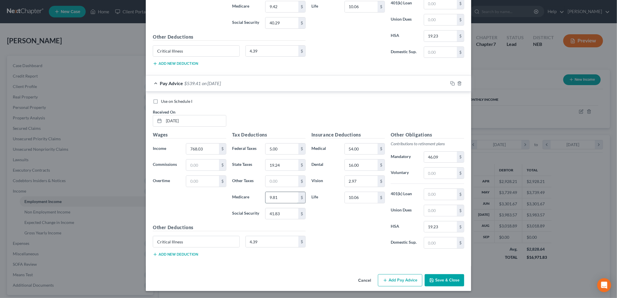
click at [268, 196] on input "9.81" at bounding box center [282, 197] width 33 height 11
click at [319, 220] on div "Insurance Deductions Medical 54.00 $ Dental 16.00 $ Vision 2.97 $ Life 10.06 $" at bounding box center [348, 192] width 79 height 122
click at [266, 196] on input "8.81" at bounding box center [282, 197] width 33 height 11
click at [274, 197] on input "8.81" at bounding box center [282, 197] width 33 height 11
click at [272, 197] on input "8.81" at bounding box center [282, 197] width 33 height 11
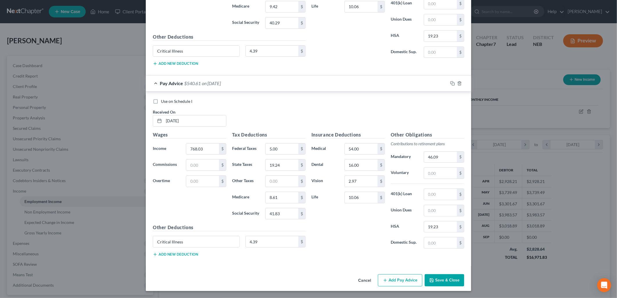
click at [344, 233] on div "Insurance Deductions Medical 54.00 $ Dental 16.00 $ Vision 2.97 $ Life 10.06 $" at bounding box center [348, 192] width 79 height 122
click at [267, 197] on input "8.61" at bounding box center [282, 197] width 33 height 11
click at [273, 196] on input "8.61" at bounding box center [282, 197] width 33 height 11
click at [266, 197] on input "8.61" at bounding box center [282, 197] width 33 height 11
click at [326, 229] on div "Insurance Deductions Medical 54.00 $ Dental 16.00 $ Vision 2.97 $ Life 10.06 $" at bounding box center [348, 192] width 79 height 122
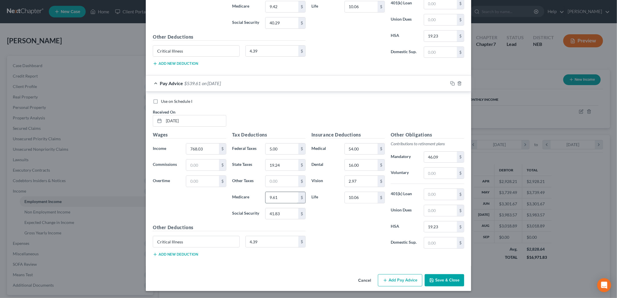
click at [273, 196] on input "9.61" at bounding box center [282, 197] width 33 height 11
click at [278, 196] on input "9.61" at bounding box center [282, 197] width 33 height 11
click at [270, 198] on input "9.61" at bounding box center [282, 197] width 33 height 11
click at [277, 214] on input "41.83" at bounding box center [282, 213] width 33 height 11
click at [273, 212] on input "41.83" at bounding box center [282, 213] width 33 height 11
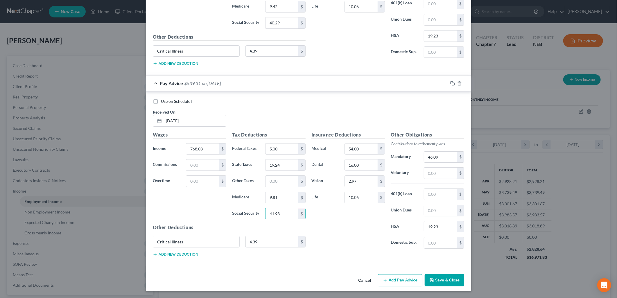
drag, startPoint x: 352, startPoint y: 231, endPoint x: 609, endPoint y: 182, distance: 261.5
click at [359, 231] on div "Insurance Deductions Medical 54.00 $ Dental 16.00 $ Vision 2.97 $ Life 10.06 $" at bounding box center [348, 192] width 79 height 122
click at [342, 244] on div "Insurance Deductions Medical 54.00 $ Dental 16.00 $ Vision 2.97 $ Life 10.06 $" at bounding box center [348, 192] width 79 height 122
click at [370, 230] on div "Insurance Deductions Medical 54.00 $ Dental 16.00 $ Vision 2.97 $ Life 10.06 $" at bounding box center [348, 192] width 79 height 122
click at [428, 156] on input "46.09" at bounding box center [440, 157] width 33 height 11
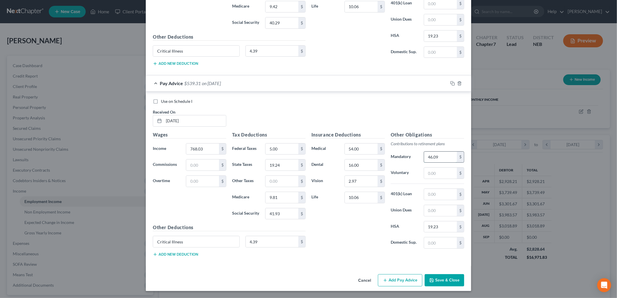
click at [428, 153] on input "46.09" at bounding box center [440, 157] width 33 height 11
click at [385, 137] on div "Insurance Deductions Medical 54.00 $ Dental 16.00 $ Vision 2.97 $ Life 10.06 $" at bounding box center [348, 192] width 79 height 122
click at [346, 230] on div "Insurance Deductions Medical 54.00 $ Dental 16.00 $ Vision 2.97 $ Life 10.06 $" at bounding box center [348, 192] width 79 height 122
click at [274, 215] on input "41.93" at bounding box center [282, 213] width 33 height 11
click at [275, 214] on input "41.93" at bounding box center [282, 213] width 33 height 11
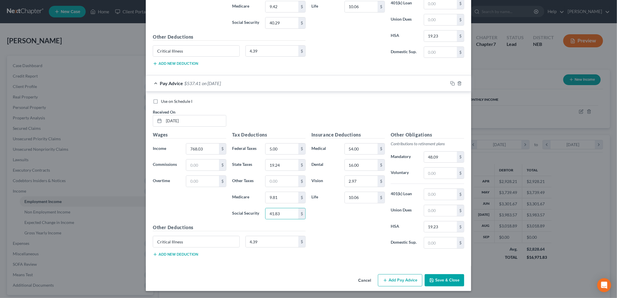
click at [331, 223] on div "Insurance Deductions Medical 54.00 $ Dental 16.00 $ Vision 2.97 $ Life 10.06 $" at bounding box center [348, 192] width 79 height 122
click at [429, 156] on input "48.09" at bounding box center [440, 157] width 33 height 11
click at [436, 155] on input "48.09" at bounding box center [440, 157] width 33 height 11
click at [427, 157] on input "48.09" at bounding box center [440, 157] width 33 height 11
click at [378, 236] on div "Insurance Deductions Medical 54.00 $ Dental 16.00 $ Vision 2.97 $ Life 10.06 $" at bounding box center [348, 192] width 79 height 122
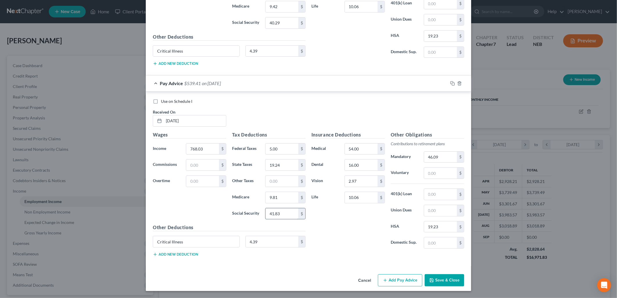
click at [273, 214] on input "41.83" at bounding box center [282, 213] width 33 height 11
click at [283, 214] on input "41.83" at bounding box center [282, 213] width 33 height 11
click at [275, 214] on input "41.83" at bounding box center [282, 213] width 33 height 11
click at [357, 236] on div "Insurance Deductions Medical 54.00 $ Dental 16.00 $ Vision 2.97 $ Life 10.06 $" at bounding box center [348, 192] width 79 height 122
click at [399, 275] on button "Add Pay Advice" at bounding box center [400, 280] width 44 height 12
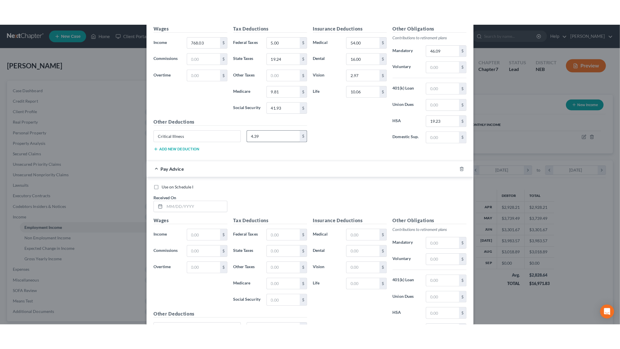
scroll to position [1491, 0]
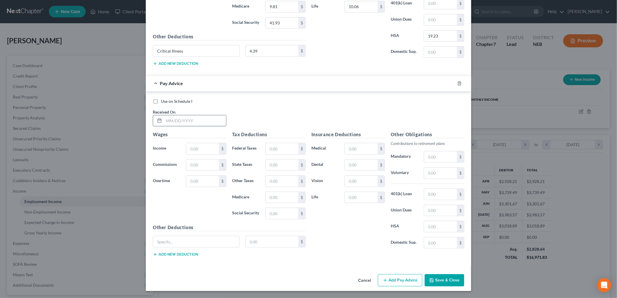
click at [196, 120] on input "text" at bounding box center [195, 120] width 62 height 11
click at [277, 122] on div "Use on Schedule I Received On * [DATE]" at bounding box center [308, 114] width 317 height 33
click at [204, 121] on input "[DATE]" at bounding box center [195, 120] width 62 height 11
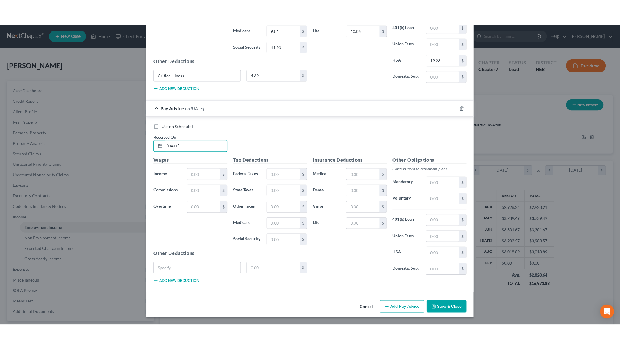
scroll to position [123, 257]
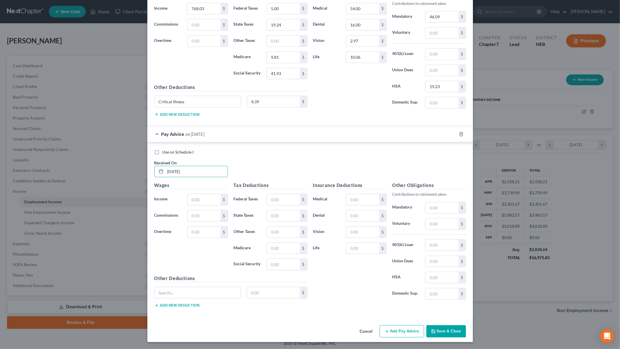
click at [253, 165] on div "Use on Schedule I Received On * [DATE]" at bounding box center [309, 165] width 317 height 33
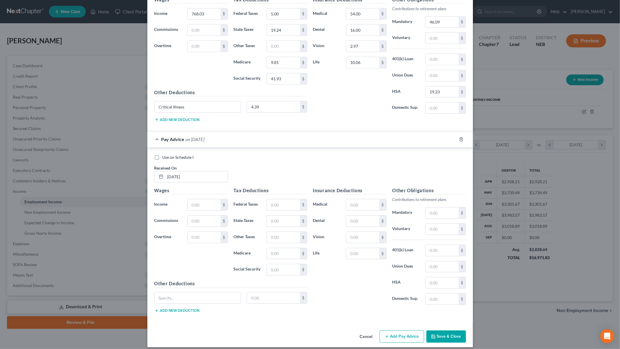
scroll to position [1441, 0]
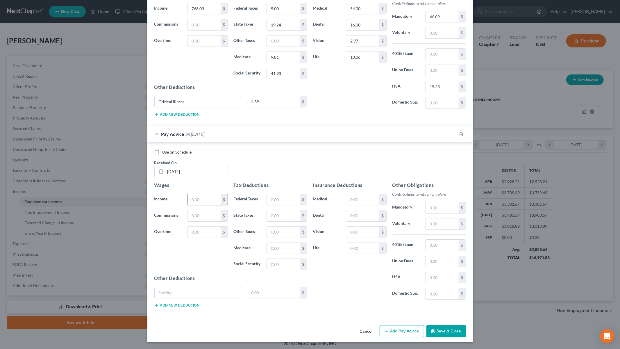
click at [196, 204] on input "text" at bounding box center [203, 199] width 33 height 11
click at [185, 289] on input "text" at bounding box center [198, 292] width 86 height 11
click at [436, 206] on input "text" at bounding box center [441, 207] width 33 height 11
click at [379, 282] on div "Insurance Deductions Medical $ Dental $ Vision $ Life $" at bounding box center [349, 243] width 79 height 122
click at [350, 201] on input "text" at bounding box center [362, 199] width 33 height 11
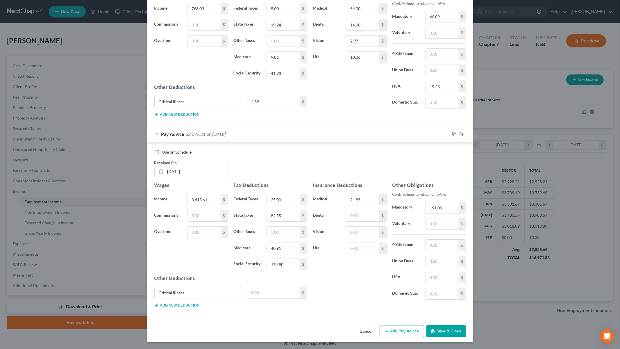
drag, startPoint x: 253, startPoint y: 285, endPoint x: 261, endPoint y: 286, distance: 7.9
click at [254, 287] on div "Other Deductions Critical Illness $ Add new deduction" at bounding box center [230, 293] width 159 height 37
click at [264, 288] on input "text" at bounding box center [273, 292] width 53 height 11
